Goal: Information Seeking & Learning: Understand process/instructions

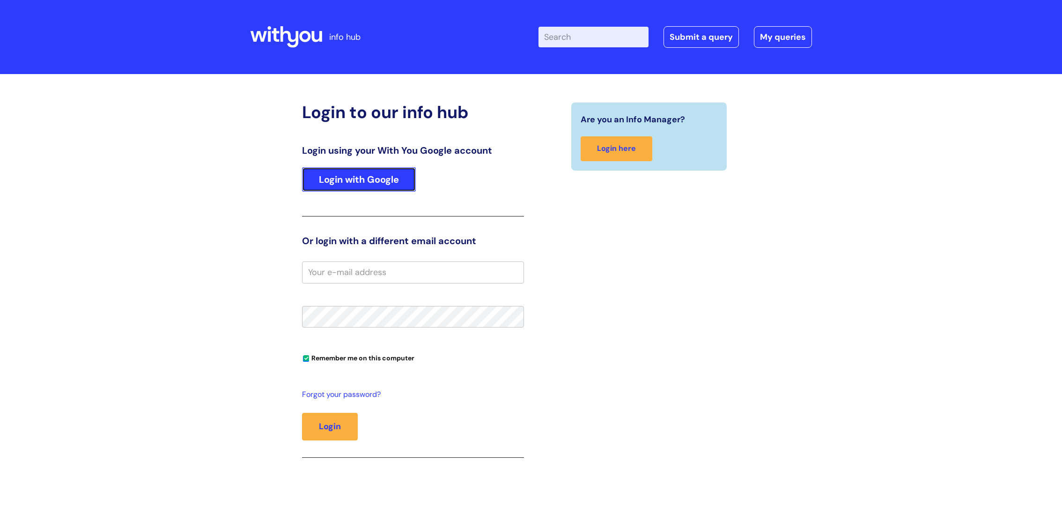
click at [384, 169] on link "Login with Google" at bounding box center [359, 179] width 114 height 24
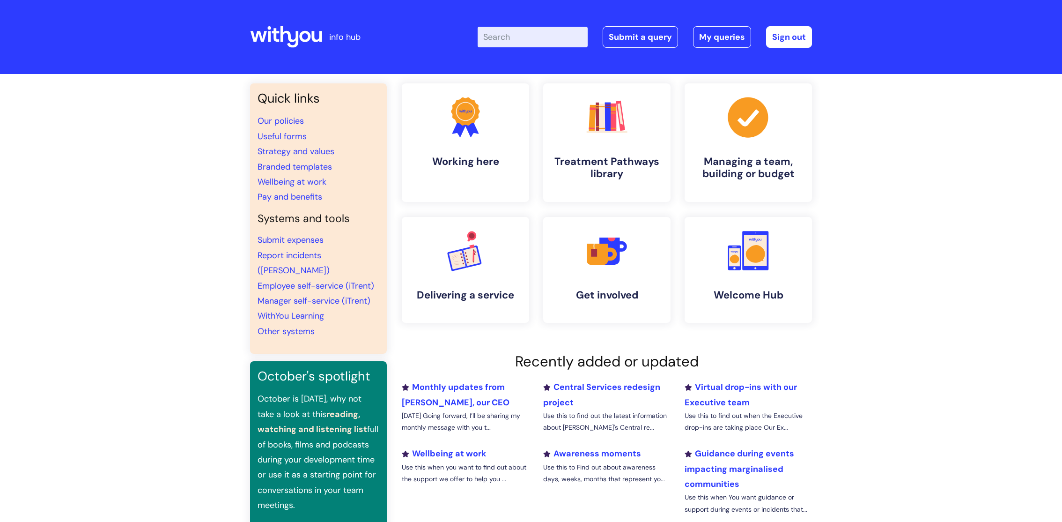
click at [542, 45] on input "Enter your search term here..." at bounding box center [533, 37] width 110 height 21
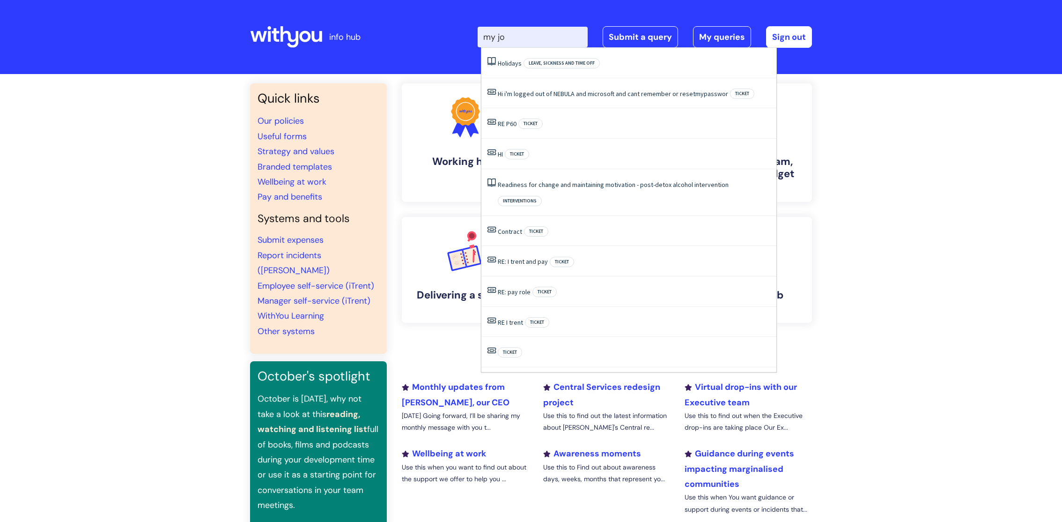
type input "my jou"
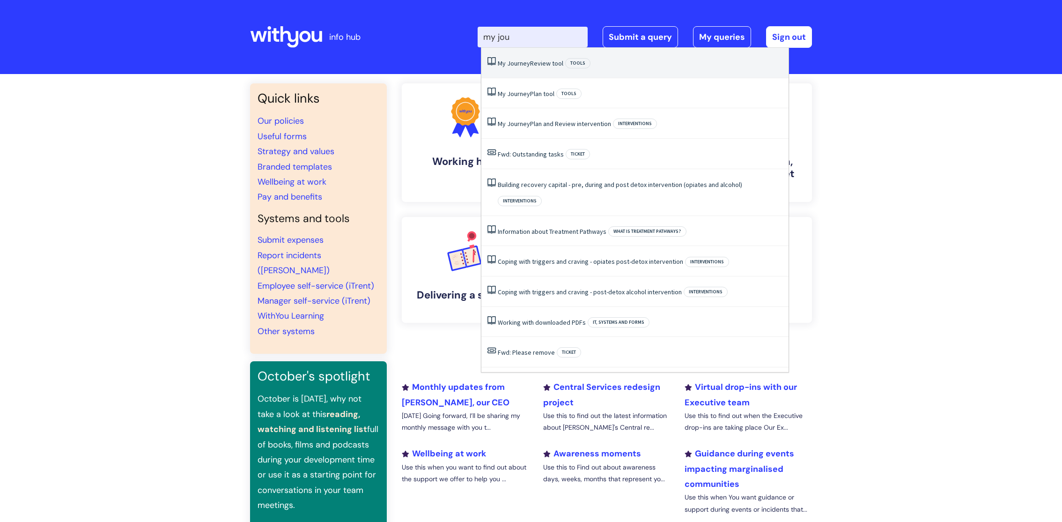
click at [552, 68] on li "My Journey Review tool Tools" at bounding box center [634, 63] width 307 height 30
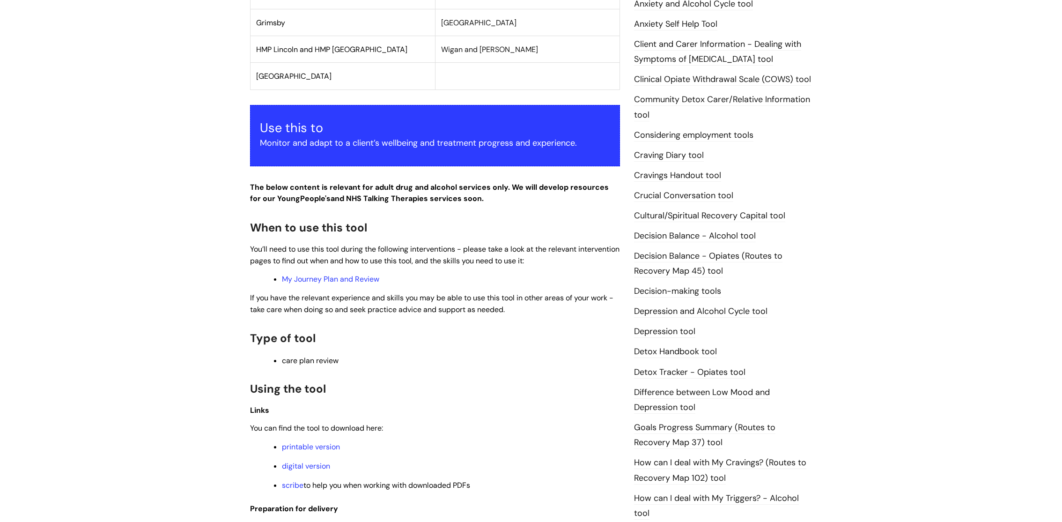
scroll to position [425, 0]
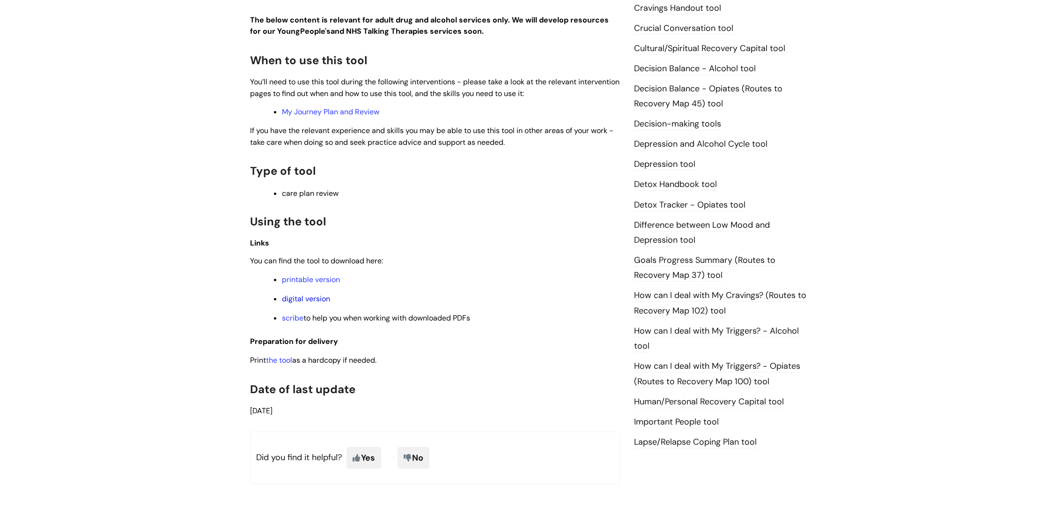
click at [319, 303] on link "digital version" at bounding box center [306, 299] width 48 height 10
